Goal: Task Accomplishment & Management: Manage account settings

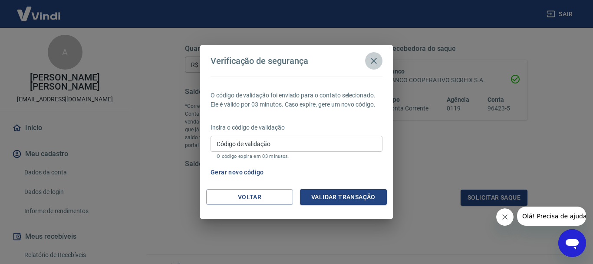
click at [376, 63] on icon "button" at bounding box center [374, 61] width 10 height 10
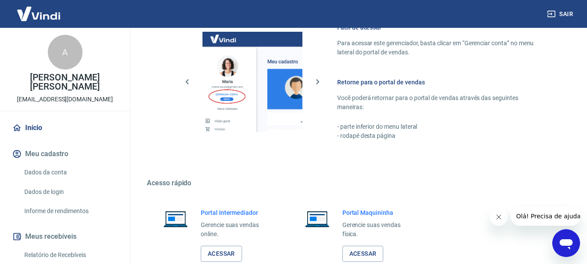
scroll to position [449, 0]
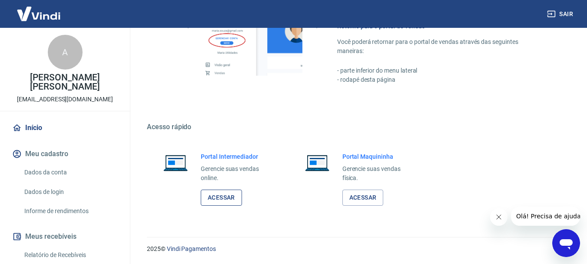
click at [230, 202] on link "Acessar" at bounding box center [221, 197] width 41 height 16
